Goal: Transaction & Acquisition: Book appointment/travel/reservation

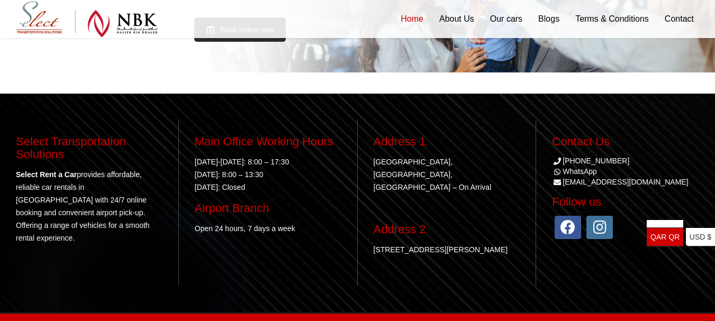
scroll to position [2314, 0]
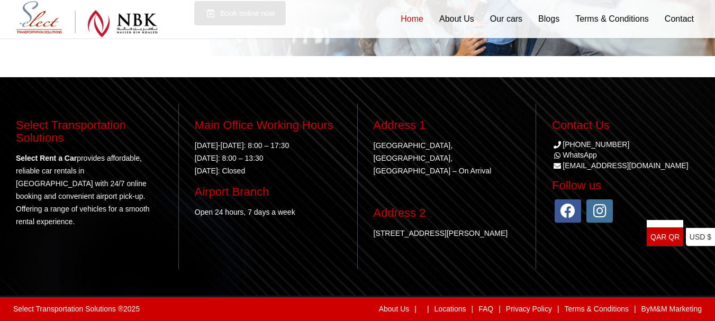
click at [218, 310] on div "About Us | | Locations | FAQ | Privacy Policy | Terms & Conditions | By M&M Mar…" at bounding box center [454, 309] width 495 height 13
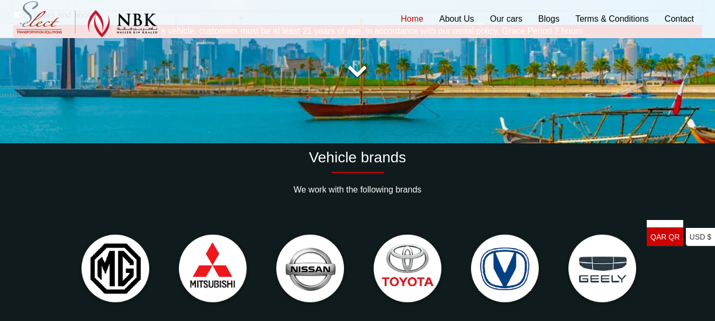
scroll to position [0, 0]
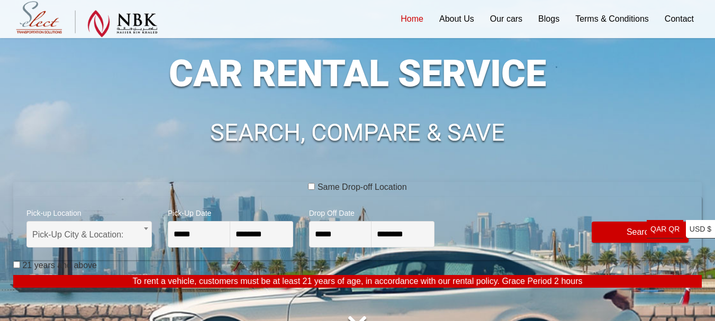
scroll to position [85, 0]
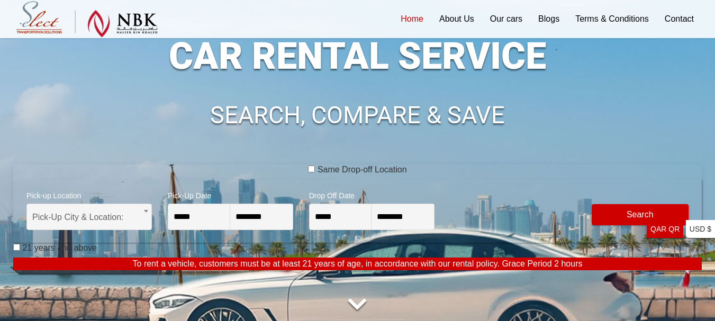
click at [257, 172] on div "Same Drop-off Location" at bounding box center [357, 172] width 689 height 15
drag, startPoint x: 257, startPoint y: 172, endPoint x: 192, endPoint y: 159, distance: 66.8
click at [192, 159] on div "**********" at bounding box center [357, 170] width 689 height 339
click at [221, 179] on div "Same Drop-off Location" at bounding box center [357, 172] width 689 height 15
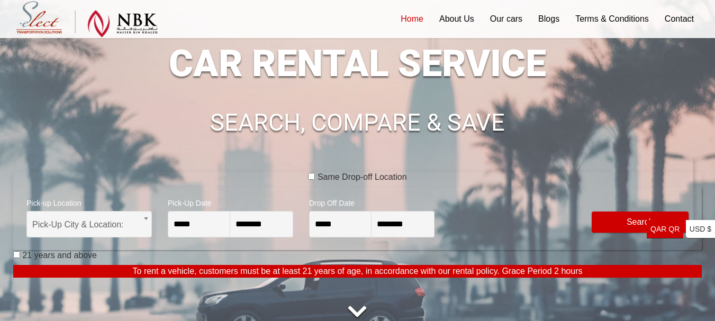
scroll to position [81, 0]
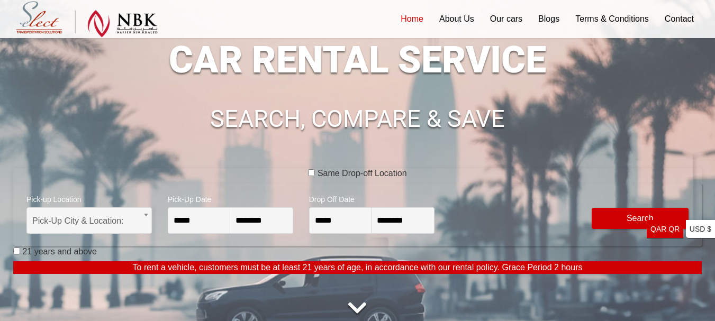
click at [200, 195] on span "Pick-Up Date" at bounding box center [231, 198] width 126 height 19
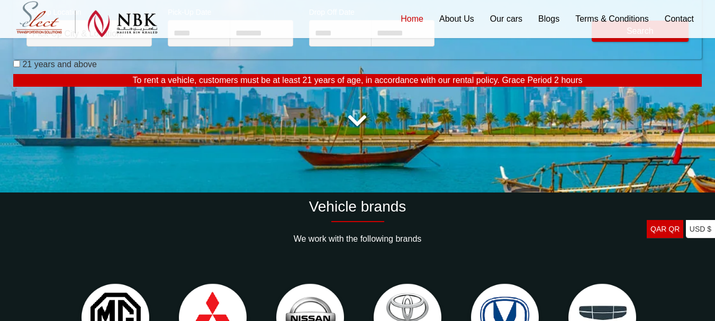
scroll to position [0, 0]
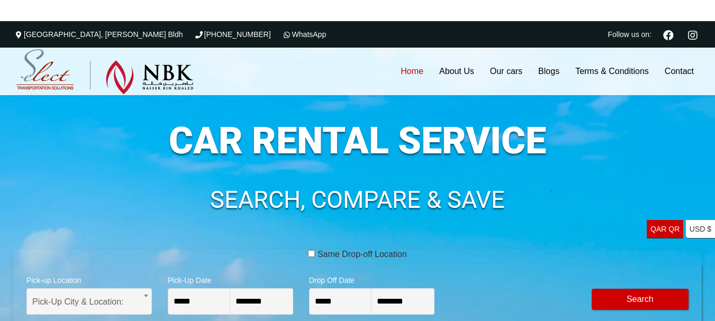
click at [460, 264] on div "Same Drop-off Location" at bounding box center [357, 256] width 689 height 15
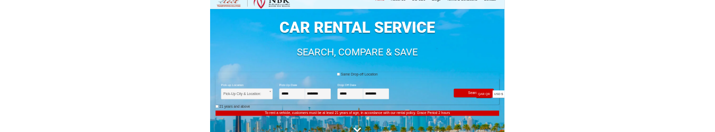
scroll to position [74, 0]
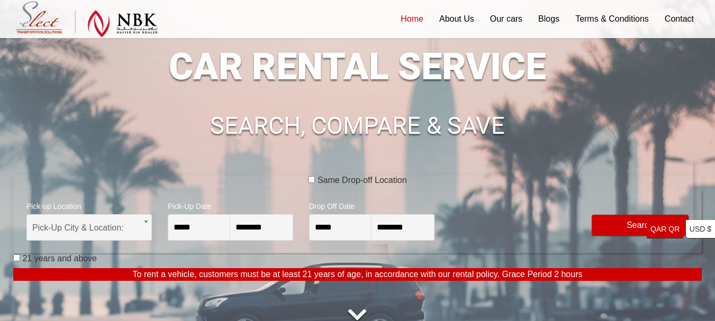
click at [214, 174] on div "**********" at bounding box center [357, 180] width 689 height 339
click at [214, 180] on div "Same Drop-off Location" at bounding box center [357, 182] width 689 height 15
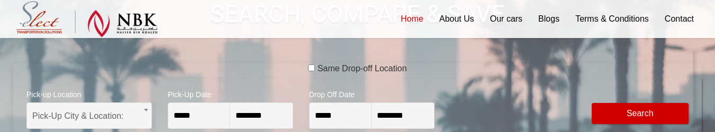
scroll to position [187, 0]
